Goal: Task Accomplishment & Management: Manage account settings

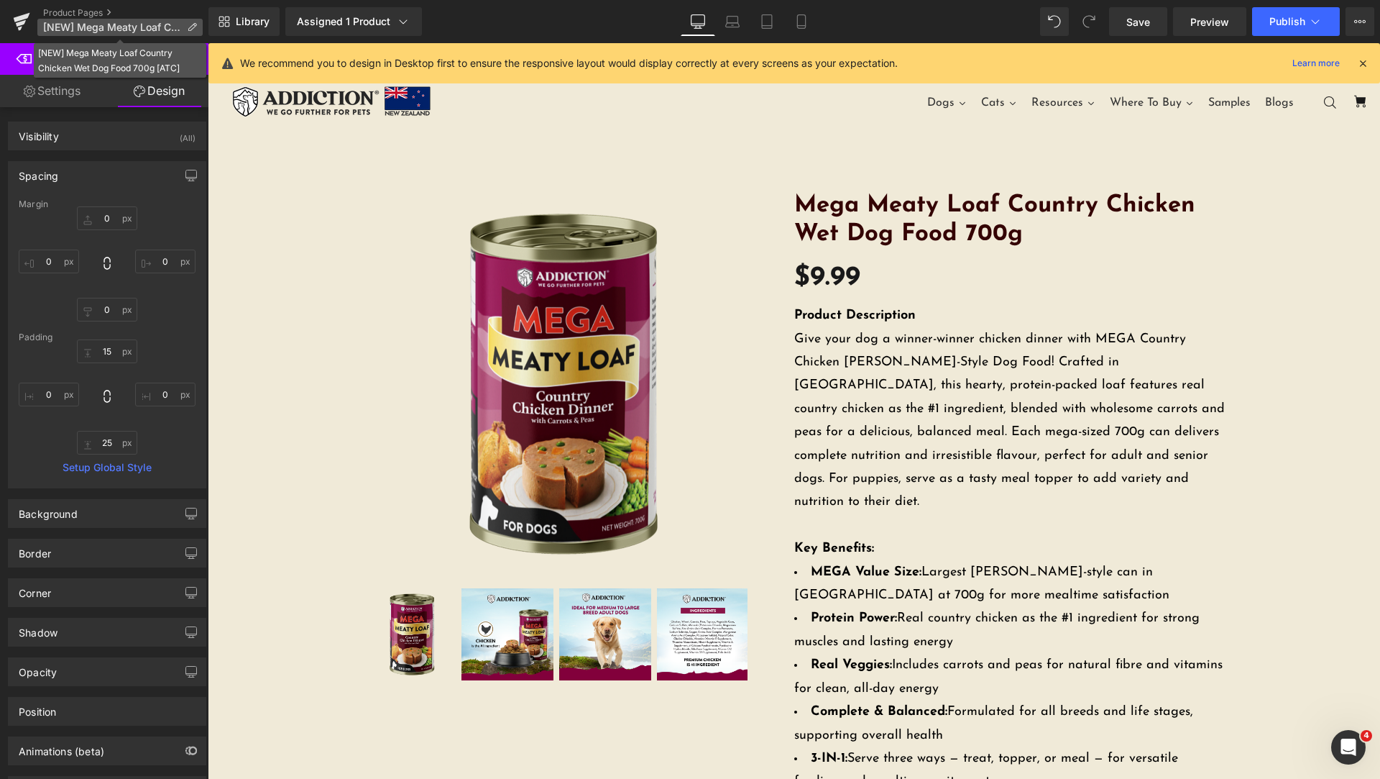
click at [187, 27] on icon at bounding box center [192, 27] width 10 height 10
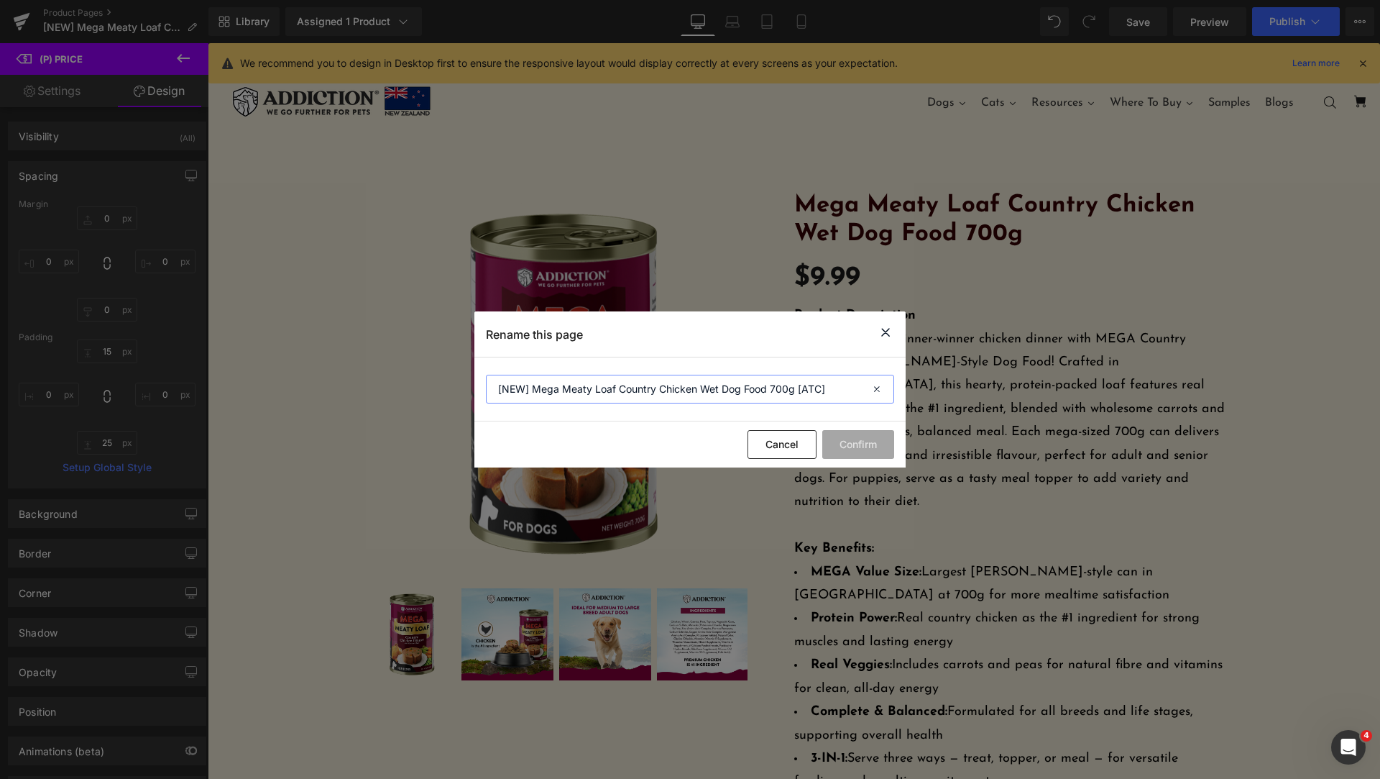
drag, startPoint x: 766, startPoint y: 383, endPoint x: 444, endPoint y: 381, distance: 322.8
click at [444, 381] on div "Rename this page [NEW] Mega Meaty Loaf Country Chicken Wet Dog Food 700g [ATC] …" at bounding box center [690, 389] width 1380 height 779
click at [886, 334] on icon at bounding box center [885, 333] width 17 height 18
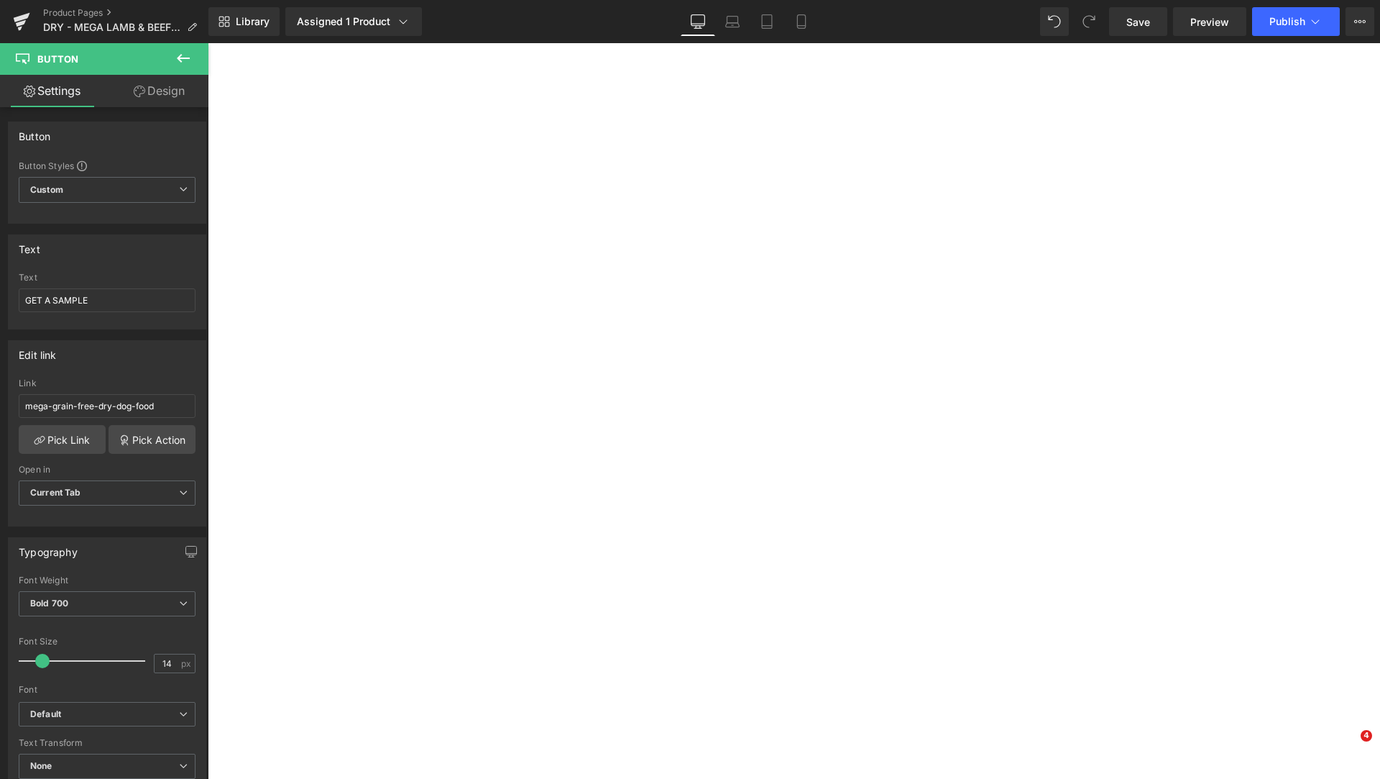
click at [27, 19] on icon at bounding box center [21, 22] width 17 height 36
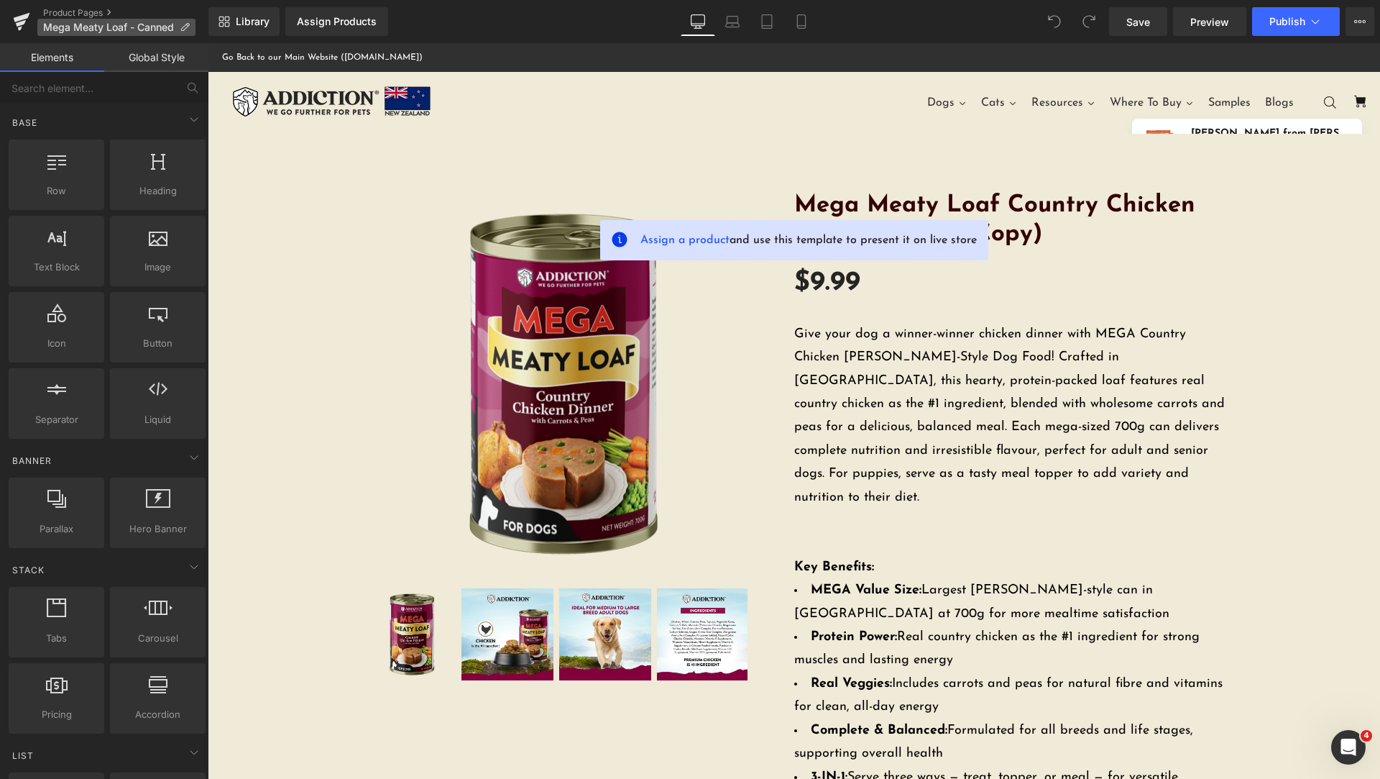
click at [181, 29] on icon at bounding box center [185, 27] width 10 height 10
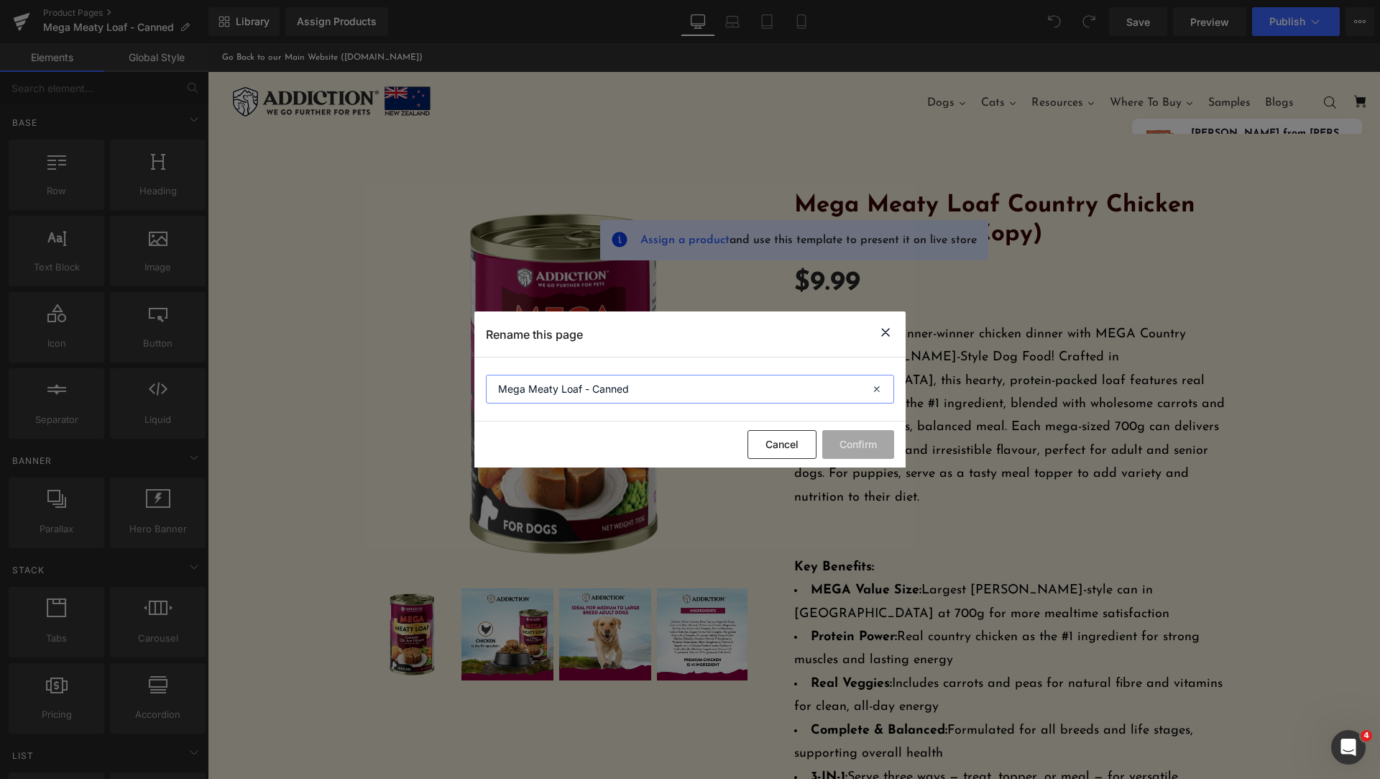
drag, startPoint x: 658, startPoint y: 395, endPoint x: 439, endPoint y: 377, distance: 220.0
click at [447, 377] on div "Rename this page Mega Meaty Loaf - Canned Cancel Confirm" at bounding box center [690, 389] width 1380 height 779
paste input "[NEW] Mega Meaty Loaf Country Chicken Wet Dog Food"
type input "[OLD] [NEW] Mega Meaty Loaf Country Chicken Wet Dog Food"
click at [843, 441] on button "Confirm" at bounding box center [858, 444] width 72 height 29
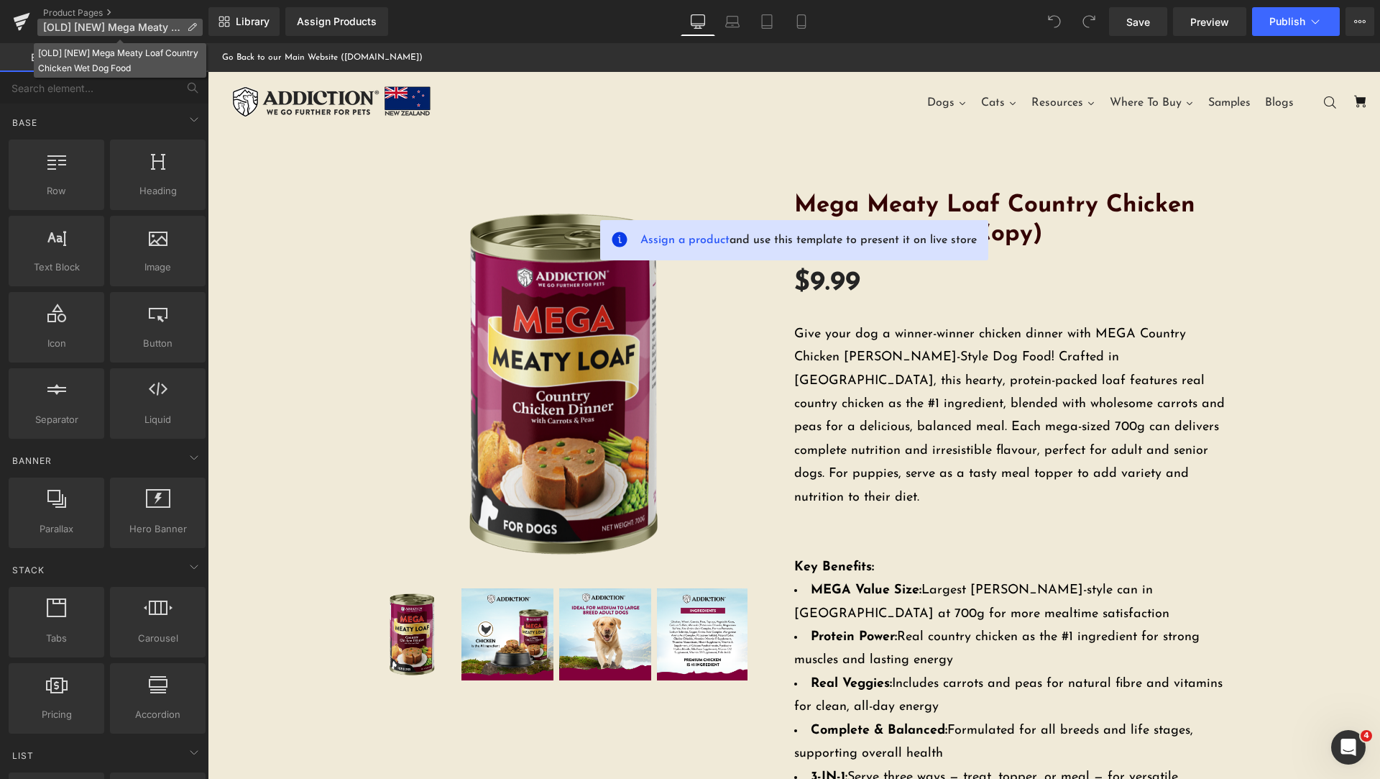
click at [190, 29] on icon at bounding box center [192, 27] width 10 height 10
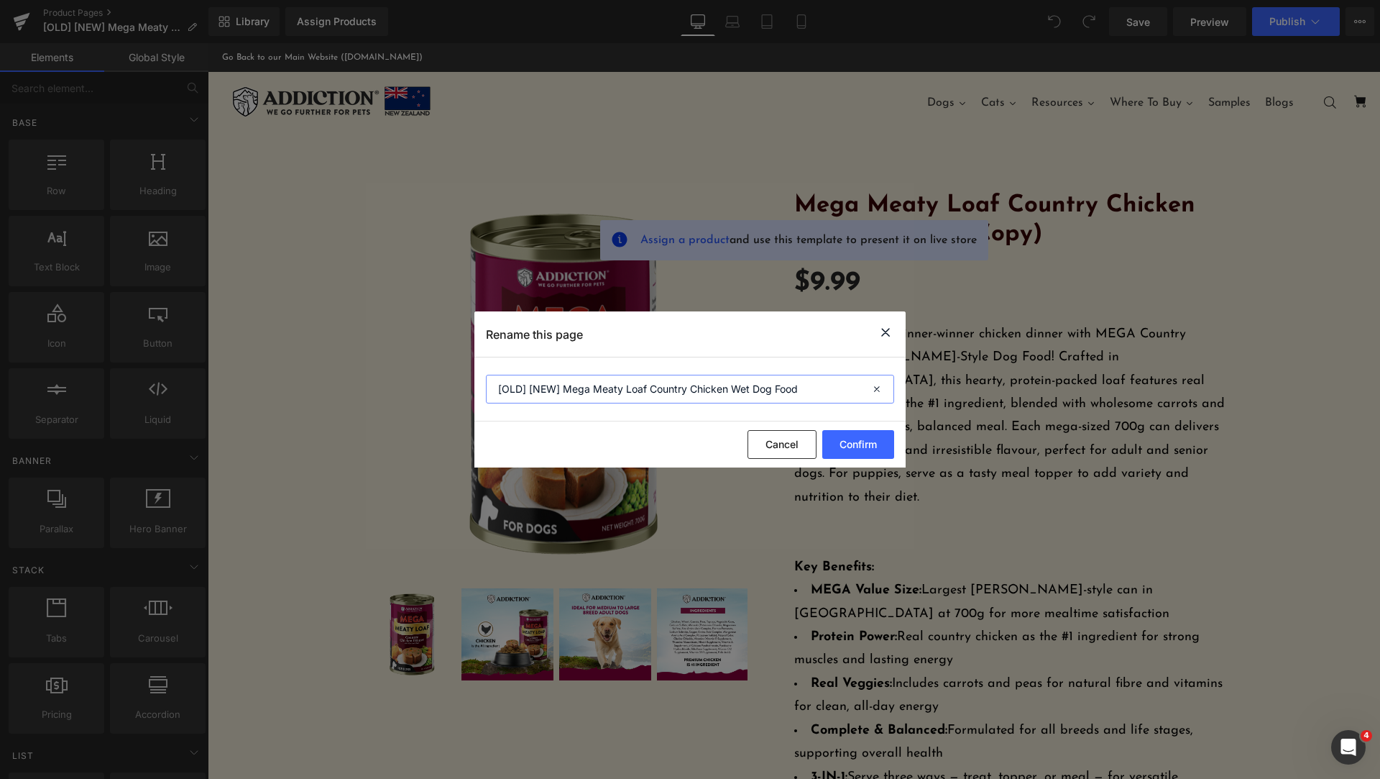
drag, startPoint x: 562, startPoint y: 393, endPoint x: 529, endPoint y: 393, distance: 32.4
click at [529, 393] on input "[OLD] [NEW] Mega Meaty Loaf Country Chicken Wet Dog Food" at bounding box center [690, 389] width 408 height 29
type input "[OLD] Mega Meaty Loaf Country Chicken Wet Dog Food"
click at [871, 446] on button "Confirm" at bounding box center [858, 444] width 72 height 29
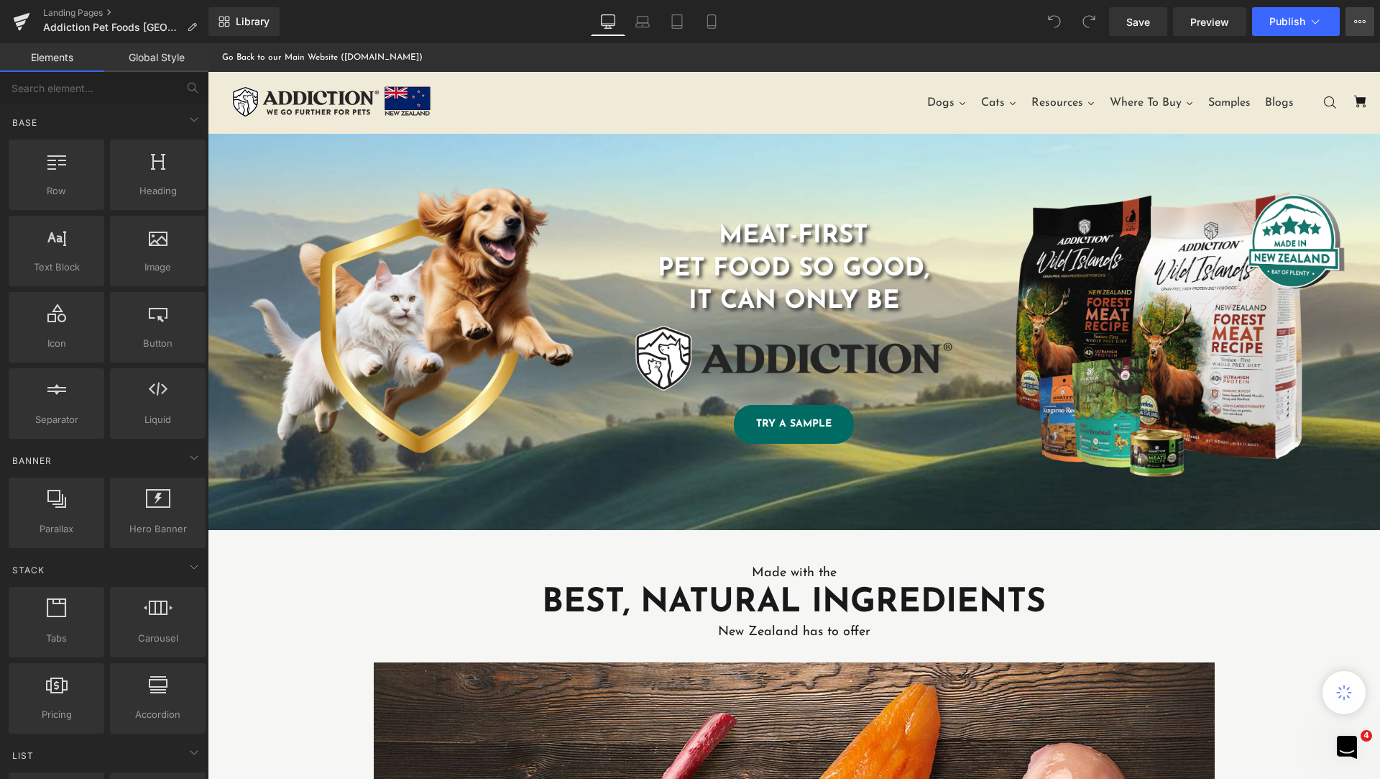
click at [1359, 23] on icon at bounding box center [1361, 22] width 12 height 12
